Goal: Transaction & Acquisition: Purchase product/service

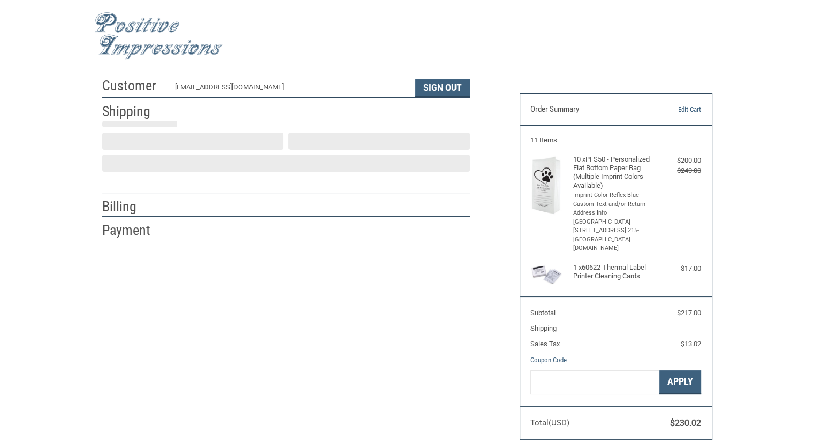
scroll to position [9, 0]
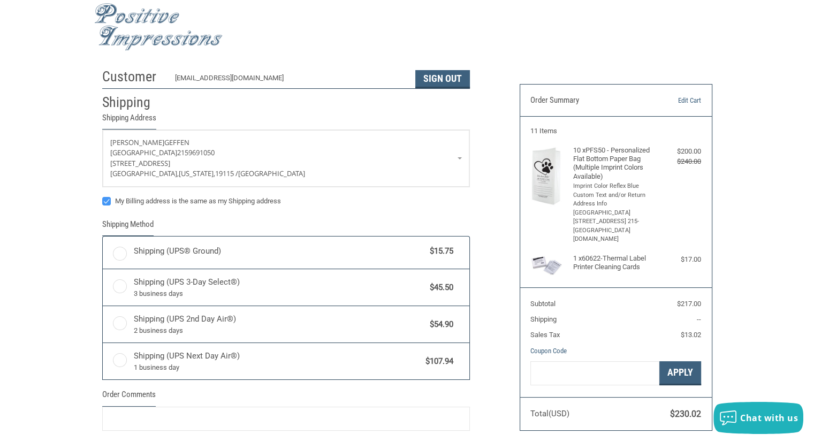
radio input "true"
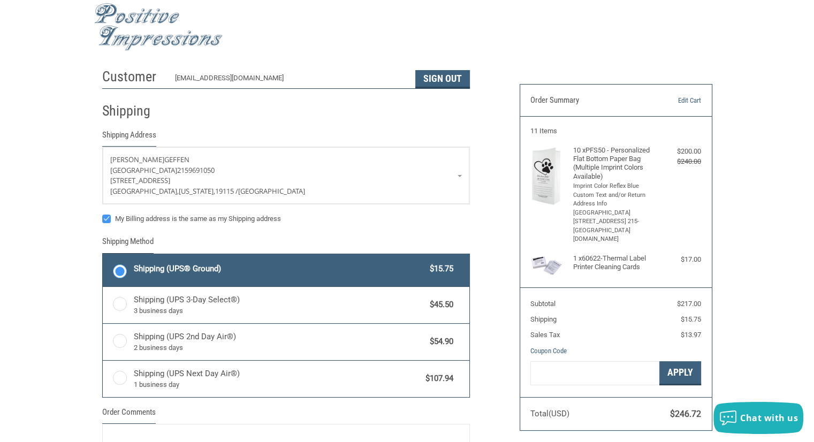
click at [103, 217] on label "My Billing address is the same as my Shipping address" at bounding box center [285, 219] width 367 height 9
click at [103, 214] on input "My Billing address is the same as my Shipping address" at bounding box center [102, 213] width 1 height 1
checkbox input "false"
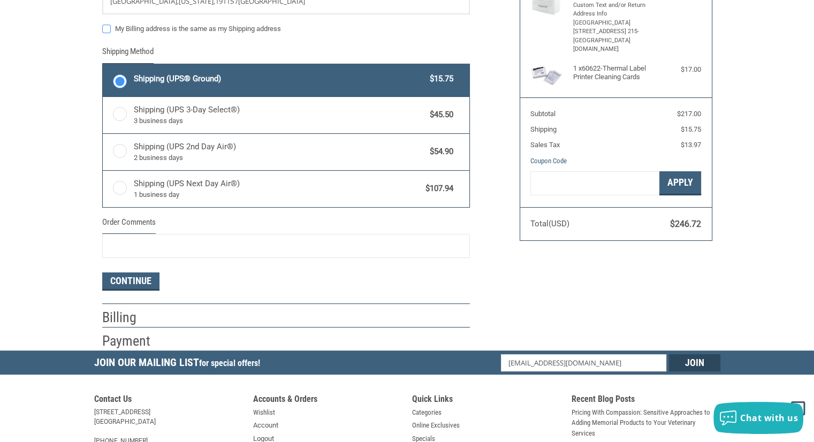
scroll to position [211, 0]
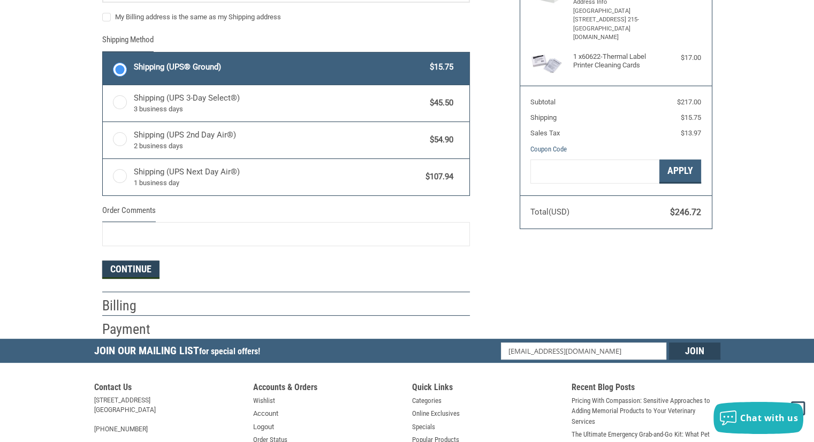
click at [126, 266] on button "Continue" at bounding box center [130, 270] width 57 height 18
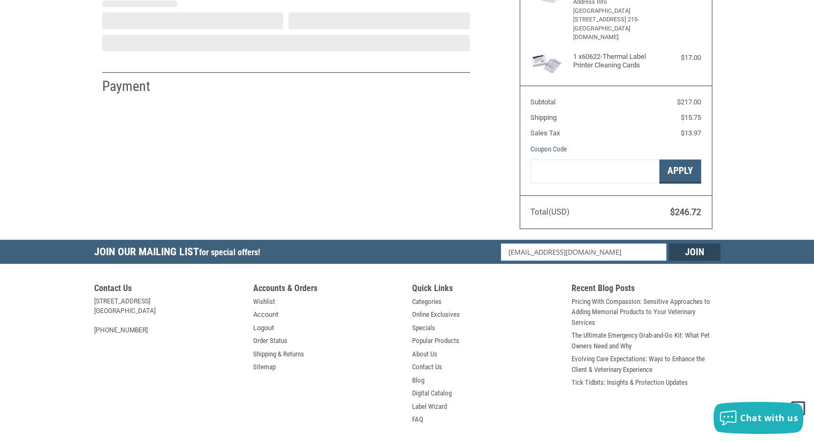
select select "US"
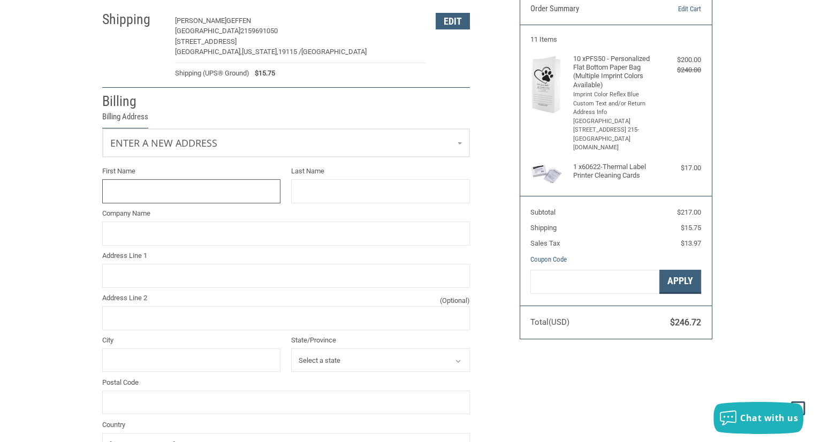
scroll to position [99, 0]
click at [214, 137] on link "Enter a new address" at bounding box center [286, 143] width 366 height 26
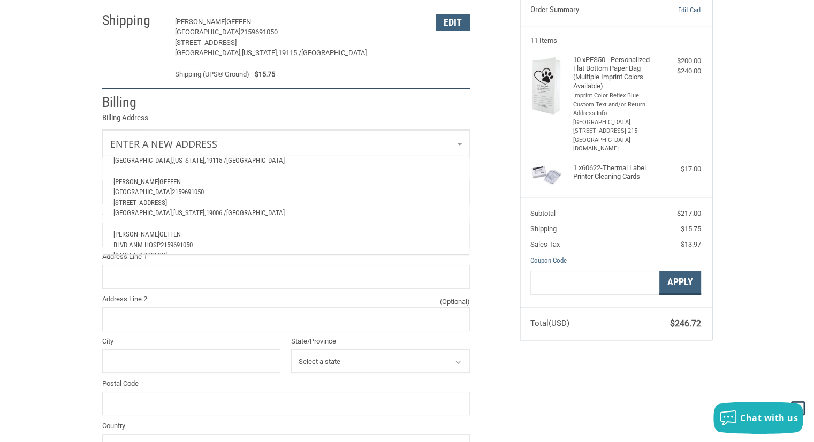
scroll to position [60, 0]
click at [158, 190] on span "[GEOGRAPHIC_DATA]" at bounding box center [142, 191] width 58 height 8
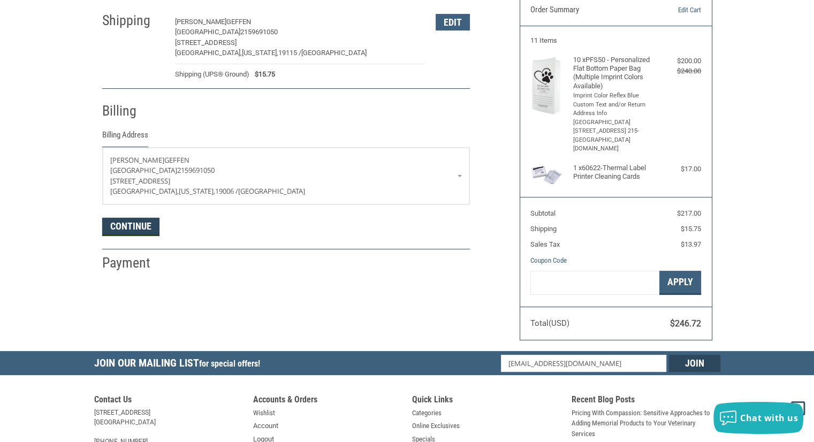
click at [122, 218] on button "Continue" at bounding box center [130, 227] width 57 height 18
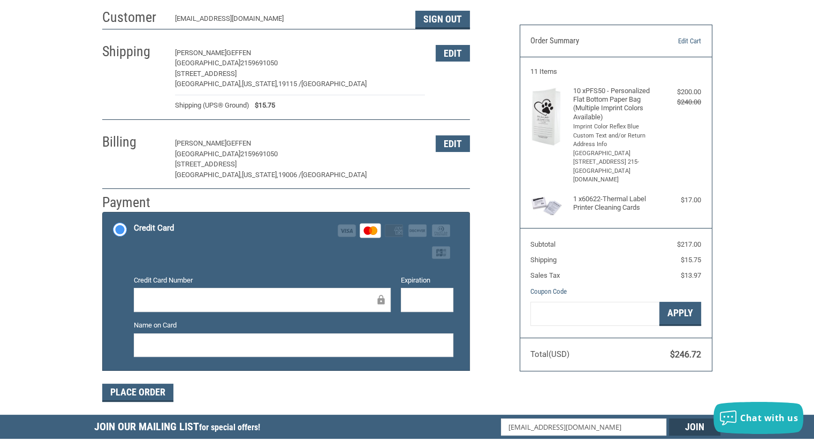
scroll to position [88, 0]
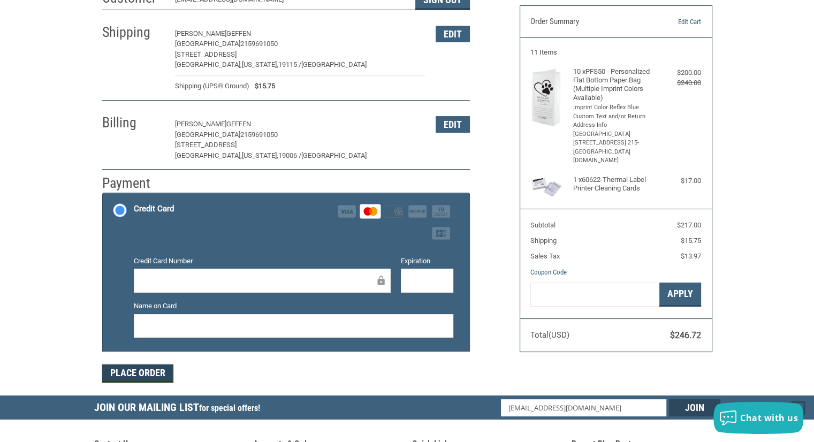
click at [123, 364] on button "Place Order" at bounding box center [137, 373] width 71 height 18
